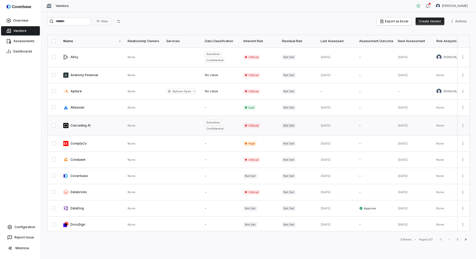
click at [85, 127] on link at bounding box center [92, 126] width 64 height 20
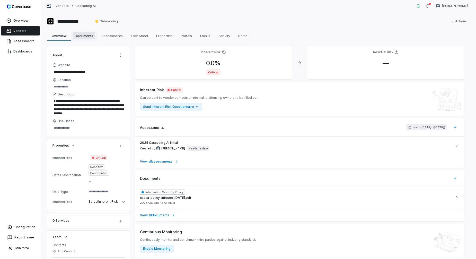
click at [85, 38] on span "Documents" at bounding box center [84, 35] width 22 height 7
type textarea "*"
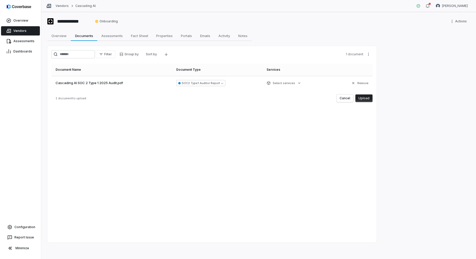
click at [367, 97] on button "Upload" at bounding box center [363, 98] width 17 height 8
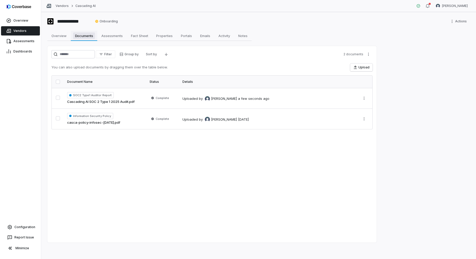
click at [79, 35] on span "Documents" at bounding box center [84, 35] width 22 height 7
click at [110, 34] on span "Assessments" at bounding box center [111, 35] width 25 height 7
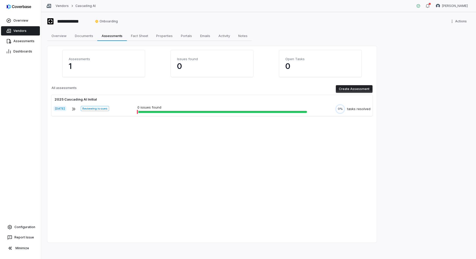
click at [345, 88] on button "Create Assessment" at bounding box center [353, 89] width 37 height 8
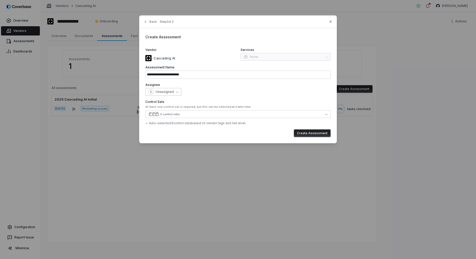
click at [165, 93] on span "Unassigned" at bounding box center [165, 92] width 18 height 4
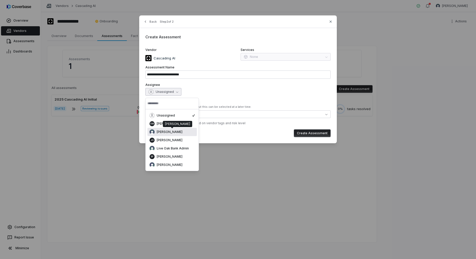
click at [173, 134] on div "[PERSON_NAME]" at bounding box center [171, 131] width 45 height 5
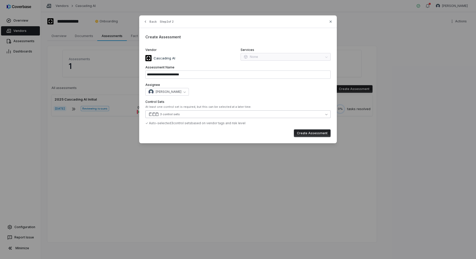
click at [193, 114] on button "3 control sets" at bounding box center [237, 114] width 185 height 8
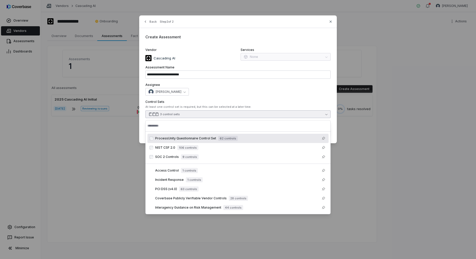
click at [319, 102] on label "Control Sets" at bounding box center [237, 102] width 185 height 4
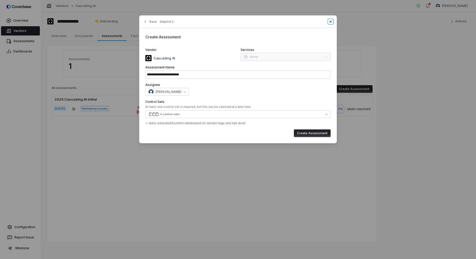
click at [331, 22] on icon "button" at bounding box center [330, 22] width 2 height 2
type input "**********"
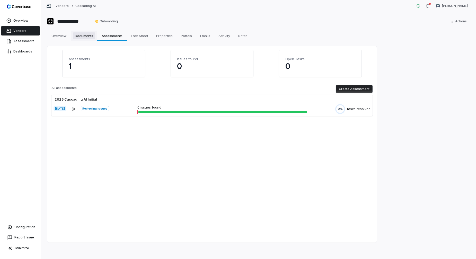
click at [87, 39] on link "Documents Documents" at bounding box center [84, 36] width 26 height 10
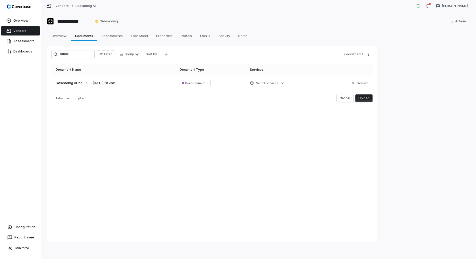
click at [360, 99] on button "Upload" at bounding box center [363, 98] width 17 height 8
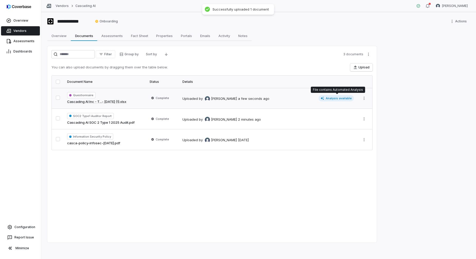
click at [332, 98] on span "Analysis available" at bounding box center [335, 98] width 35 height 6
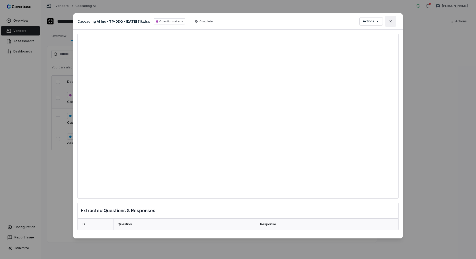
click at [395, 20] on button "Close" at bounding box center [390, 21] width 11 height 11
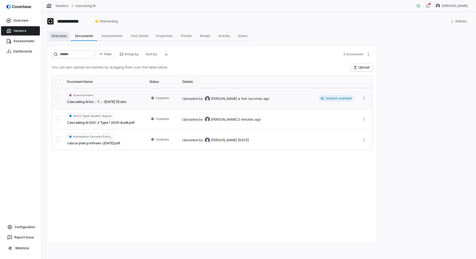
click at [57, 37] on span "Overview" at bounding box center [58, 35] width 19 height 7
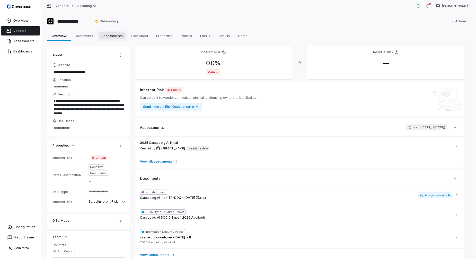
click at [116, 37] on span "Assessments" at bounding box center [111, 35] width 25 height 7
type textarea "*"
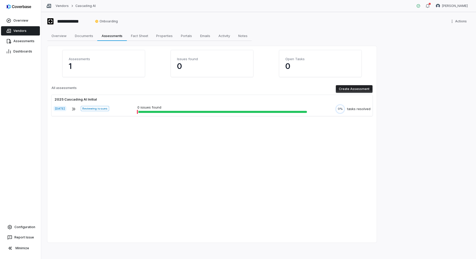
click at [343, 91] on button "Create Assessment" at bounding box center [353, 89] width 37 height 8
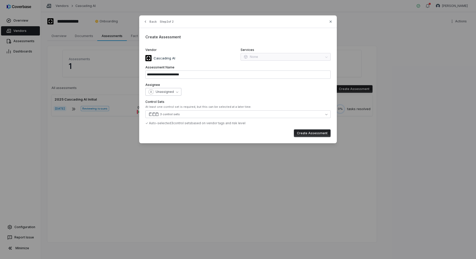
click at [165, 92] on span "Unassigned" at bounding box center [165, 92] width 18 height 4
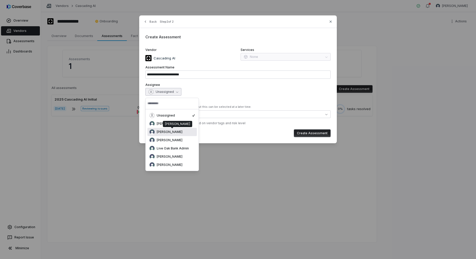
click at [165, 132] on span "[PERSON_NAME]" at bounding box center [170, 132] width 26 height 4
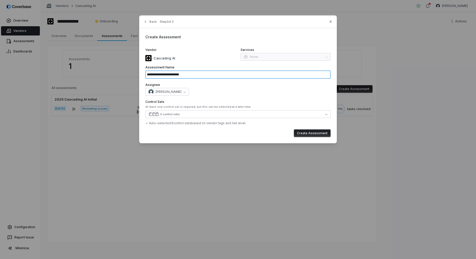
click at [202, 73] on input "**********" at bounding box center [237, 74] width 185 height 8
click at [214, 74] on input "**********" at bounding box center [237, 74] width 185 height 8
click at [308, 134] on button "Create Assessment" at bounding box center [312, 133] width 37 height 8
type input "**********"
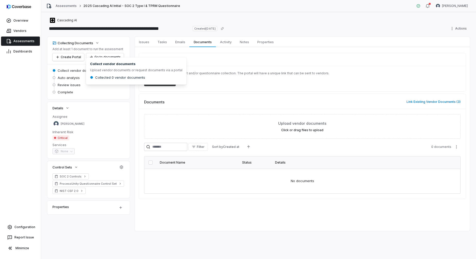
click at [105, 58] on div "Collect vendor documents Upload vendor documents or request documents via a por…" at bounding box center [136, 70] width 101 height 27
click at [107, 54] on button "Go to documents" at bounding box center [105, 57] width 38 height 8
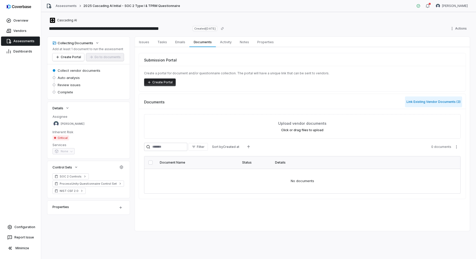
click at [422, 100] on button "Link Existing Vendor Documents ( 3 )" at bounding box center [433, 101] width 57 height 11
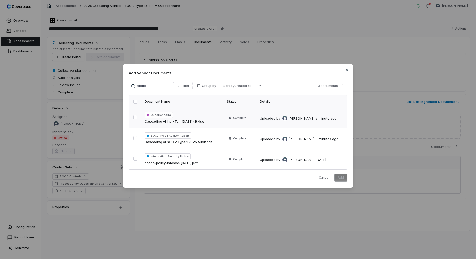
click at [134, 117] on button "button" at bounding box center [135, 117] width 4 height 4
click at [135, 138] on button "button" at bounding box center [135, 138] width 4 height 4
click at [135, 158] on button "button" at bounding box center [135, 159] width 4 height 4
click at [344, 178] on button "Add" at bounding box center [340, 178] width 13 height 8
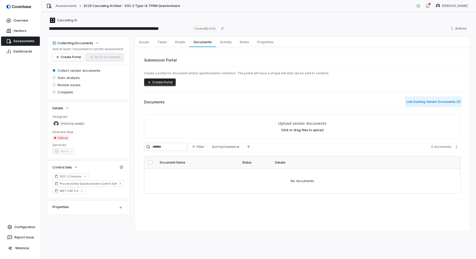
click at [439, 102] on button "Link Existing Vendor Documents ( 3 )" at bounding box center [433, 101] width 57 height 11
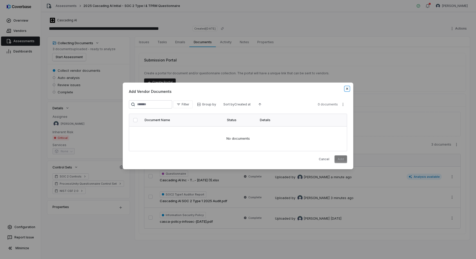
click at [348, 89] on icon "button" at bounding box center [347, 89] width 4 height 4
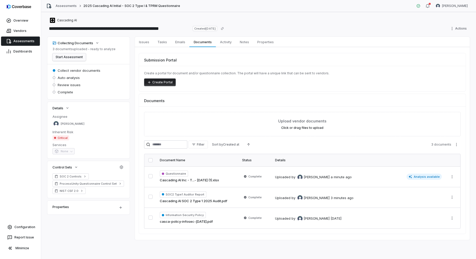
click at [78, 57] on button "Start Assessment" at bounding box center [68, 57] width 33 height 8
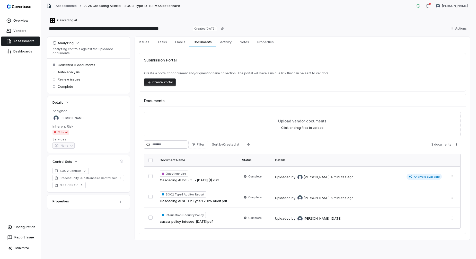
click at [25, 41] on span "Assessments" at bounding box center [23, 41] width 21 height 4
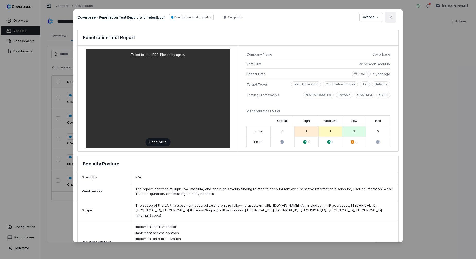
click at [395, 15] on button "Close" at bounding box center [390, 17] width 11 height 11
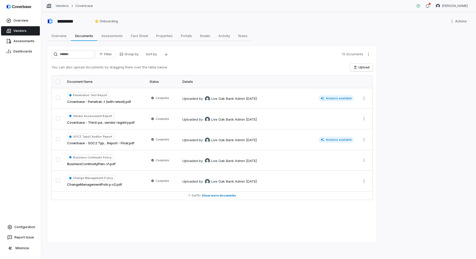
click at [19, 30] on span "Vendors" at bounding box center [19, 31] width 13 height 4
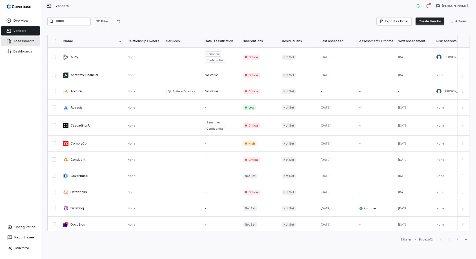
click at [21, 39] on span "Assessments" at bounding box center [23, 41] width 21 height 4
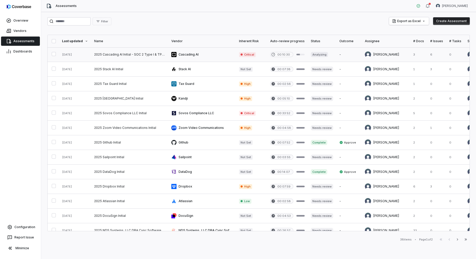
click at [125, 55] on link at bounding box center [129, 54] width 77 height 14
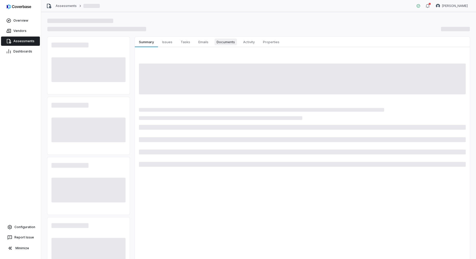
click at [221, 42] on span "Documents" at bounding box center [225, 42] width 22 height 7
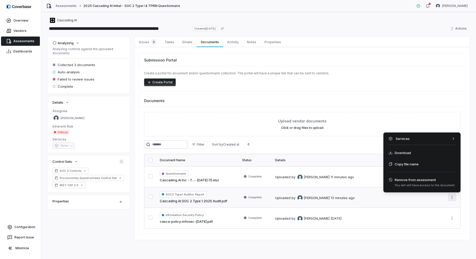
click at [453, 199] on html "**********" at bounding box center [238, 129] width 476 height 259
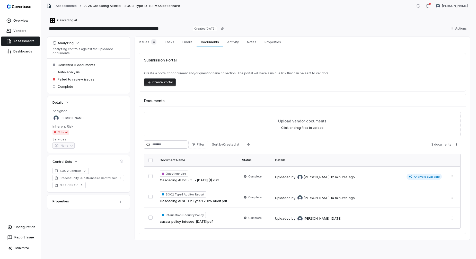
click at [439, 202] on html "**********" at bounding box center [238, 129] width 476 height 259
click at [439, 201] on td "Uploaded by Gerald Pe 14 minutes ago" at bounding box center [358, 197] width 173 height 21
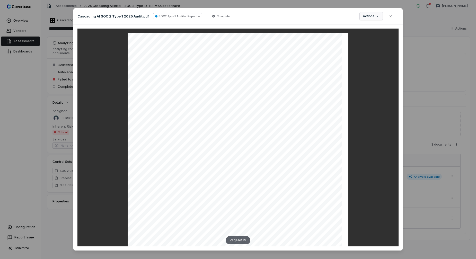
click at [373, 15] on div "Document Preview Cascading AI SOC 2 Type 1 2025 Audit.pdf SOC2 Type1 Auditor Re…" at bounding box center [238, 133] width 476 height 266
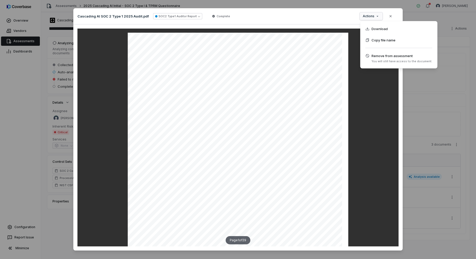
click at [394, 15] on div "Document Preview Cascading AI SOC 2 Type 1 2025 Audit.pdf SOC2 Type1 Auditor Re…" at bounding box center [238, 133] width 476 height 266
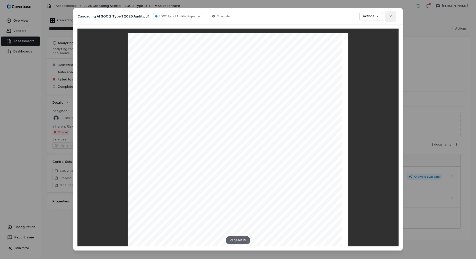
click at [391, 15] on icon "button" at bounding box center [390, 16] width 4 height 4
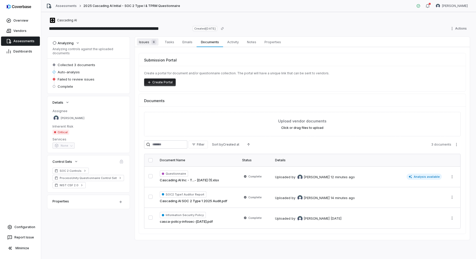
click at [149, 43] on span "Issues 6" at bounding box center [148, 41] width 22 height 7
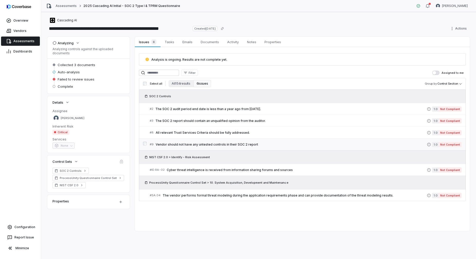
click at [271, 142] on span "Vendor should not have any untested controls in their SOC 2 report" at bounding box center [291, 144] width 271 height 4
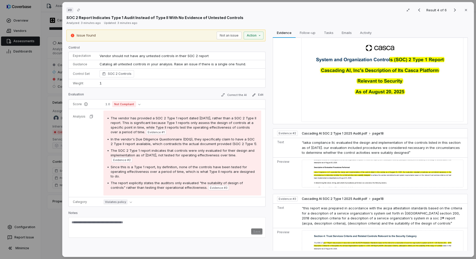
scroll to position [53, 0]
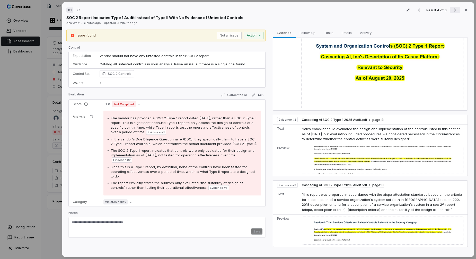
click at [454, 11] on icon "Next result" at bounding box center [454, 10] width 6 height 6
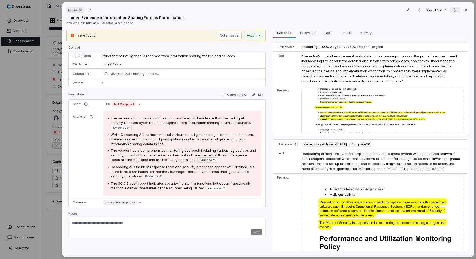
click at [454, 11] on icon "Next result" at bounding box center [454, 10] width 6 height 6
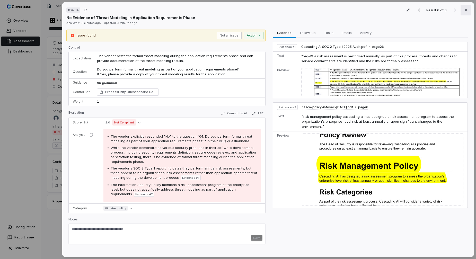
click at [466, 11] on icon "button" at bounding box center [466, 10] width 2 height 2
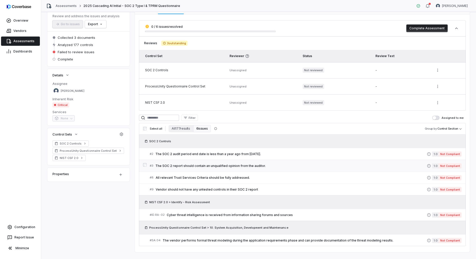
scroll to position [43, 0]
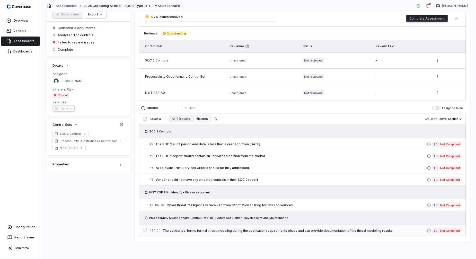
click at [230, 233] on div "# SA.04 The vendor performs formal threat modeling during the application requi…" at bounding box center [288, 230] width 277 height 5
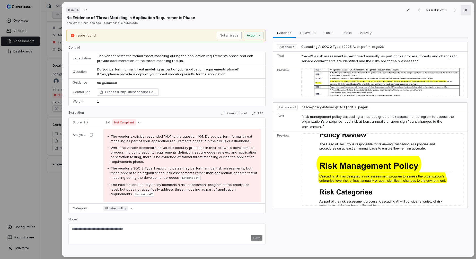
click at [463, 10] on icon "button" at bounding box center [465, 10] width 4 height 4
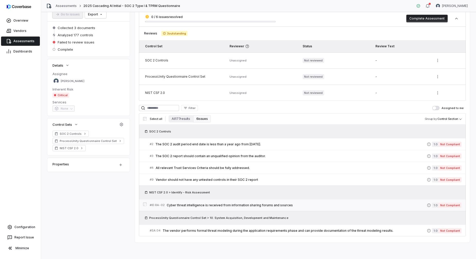
click at [187, 206] on span "Cyber threat intelligence is received from information sharing forums and sourc…" at bounding box center [297, 205] width 260 height 4
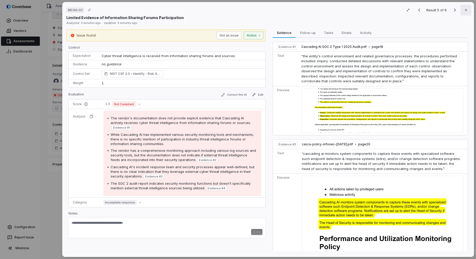
click at [464, 11] on icon "button" at bounding box center [465, 10] width 4 height 4
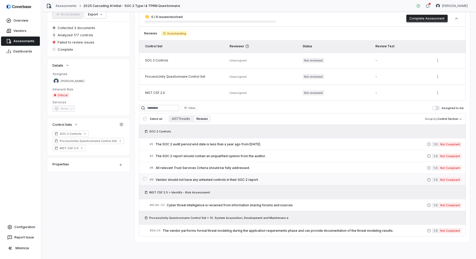
click at [205, 181] on span "Vendor should not have any untested controls in their SOC 2 report" at bounding box center [291, 180] width 271 height 4
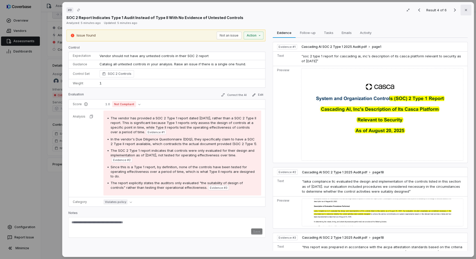
click at [467, 9] on icon "button" at bounding box center [465, 10] width 4 height 4
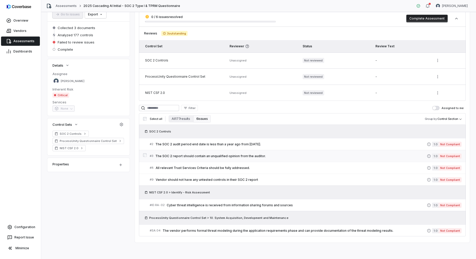
click at [183, 152] on link "# 3 The SOC 2 report should contain an unqualified opinion from the auditor. 1.…" at bounding box center [306, 156] width 312 height 12
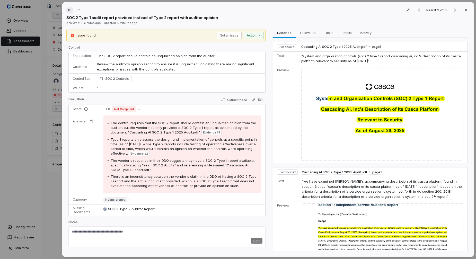
scroll to position [17, 0]
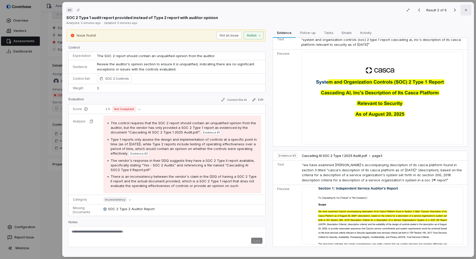
click at [465, 10] on icon "button" at bounding box center [465, 10] width 4 height 4
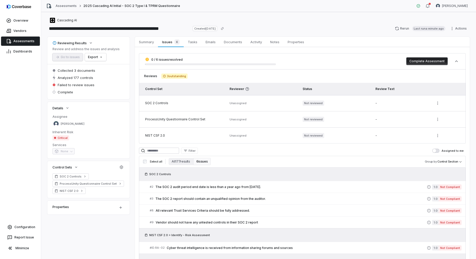
click at [186, 113] on td "ProcessUnity Questionnaire Control Set" at bounding box center [182, 119] width 87 height 16
click at [164, 97] on td "SOC 2 Controls" at bounding box center [182, 103] width 87 height 16
click at [176, 41] on span "6" at bounding box center [176, 41] width 5 height 5
click at [144, 43] on span "Summary" at bounding box center [146, 42] width 19 height 7
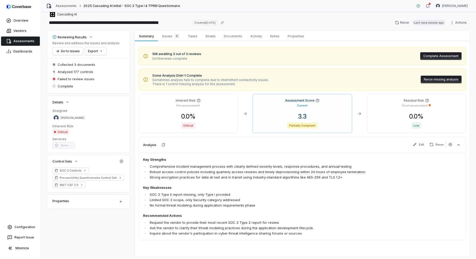
scroll to position [7, 0]
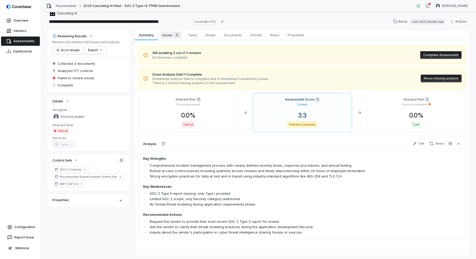
click at [172, 34] on span "Issues 6" at bounding box center [171, 34] width 22 height 7
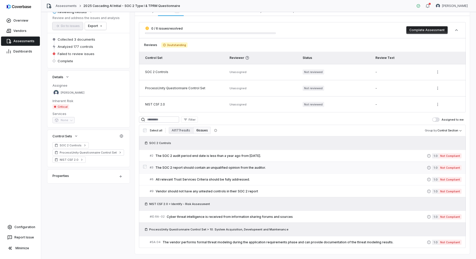
scroll to position [43, 0]
